Goal: Entertainment & Leisure: Browse casually

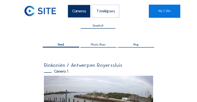
scroll to position [171, 0]
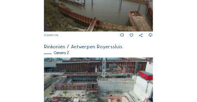
scroll to position [137, 0]
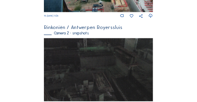
scroll to position [199, 0]
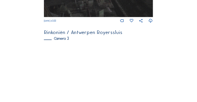
scroll to position [339, 0]
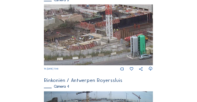
drag, startPoint x: 92, startPoint y: 40, endPoint x: 72, endPoint y: 50, distance: 22.0
click at [72, 50] on img at bounding box center [98, 34] width 109 height 61
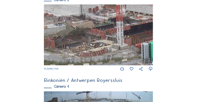
drag, startPoint x: 82, startPoint y: 48, endPoint x: 108, endPoint y: 49, distance: 26.0
click at [108, 49] on img at bounding box center [98, 34] width 109 height 61
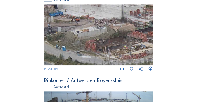
drag, startPoint x: 96, startPoint y: 50, endPoint x: 145, endPoint y: 52, distance: 49.3
click at [144, 52] on img at bounding box center [98, 34] width 109 height 61
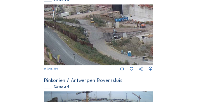
drag, startPoint x: 70, startPoint y: 40, endPoint x: 128, endPoint y: 43, distance: 57.9
click at [128, 45] on img at bounding box center [98, 34] width 109 height 61
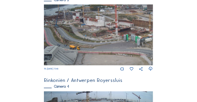
drag, startPoint x: 70, startPoint y: 21, endPoint x: 111, endPoint y: 64, distance: 59.6
click at [132, 69] on div "Th 02 Oct 2025 11:45" at bounding box center [98, 38] width 109 height 68
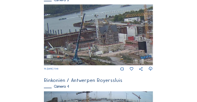
drag, startPoint x: 72, startPoint y: 22, endPoint x: 133, endPoint y: 77, distance: 82.2
drag, startPoint x: 66, startPoint y: 52, endPoint x: 125, endPoint y: 59, distance: 59.1
click at [125, 59] on img at bounding box center [98, 34] width 109 height 61
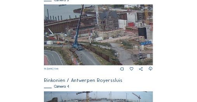
drag, startPoint x: 74, startPoint y: 40, endPoint x: 131, endPoint y: 36, distance: 57.2
click at [131, 36] on img at bounding box center [98, 34] width 109 height 61
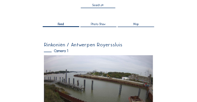
scroll to position [0, 0]
